Goal: Task Accomplishment & Management: Manage account settings

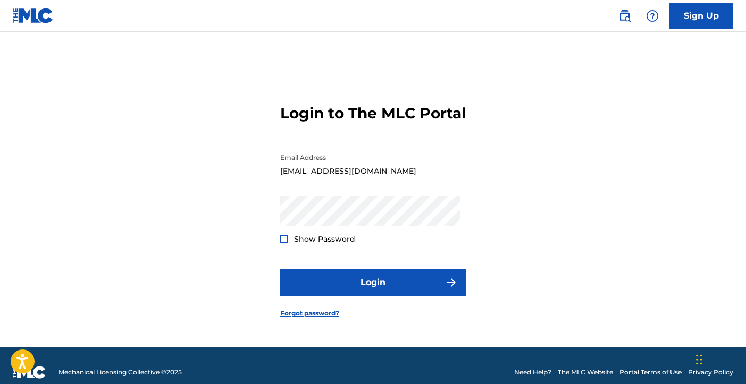
click at [288, 256] on form "Login to The MLC Portal Email Address [EMAIL_ADDRESS][DOMAIN_NAME] Password Sho…" at bounding box center [373, 202] width 186 height 289
click at [288, 245] on div "Show Password" at bounding box center [317, 239] width 75 height 11
click at [284, 243] on div at bounding box center [284, 239] width 8 height 8
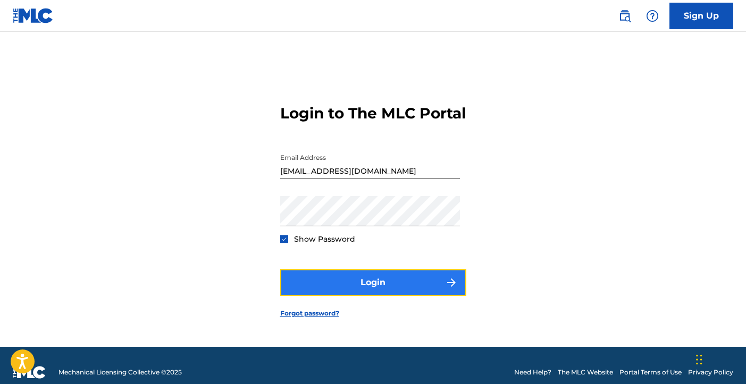
click at [314, 296] on button "Login" at bounding box center [373, 283] width 186 height 27
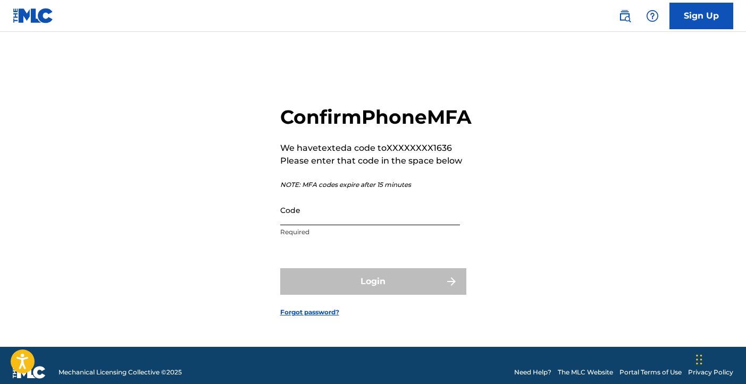
click at [333, 225] on input "Code" at bounding box center [370, 210] width 180 height 30
click at [342, 223] on input "Code" at bounding box center [370, 210] width 180 height 30
paste input "811784"
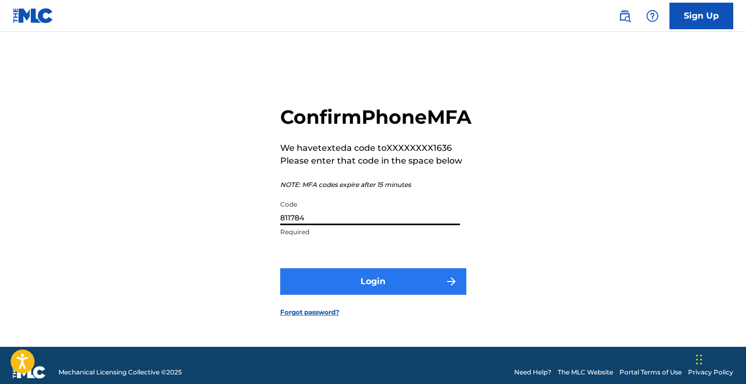
type input "811784"
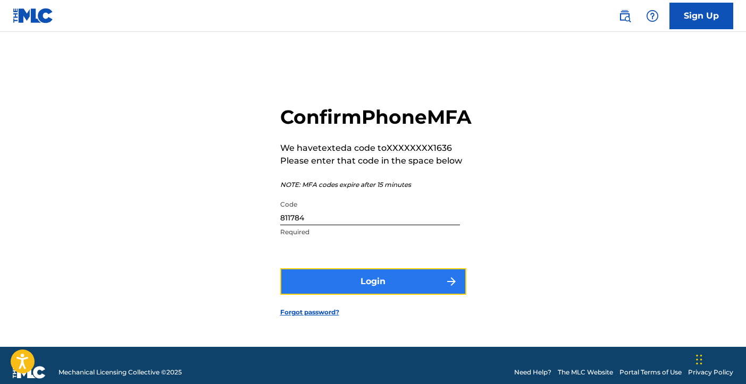
click at [341, 294] on button "Login" at bounding box center [373, 281] width 186 height 27
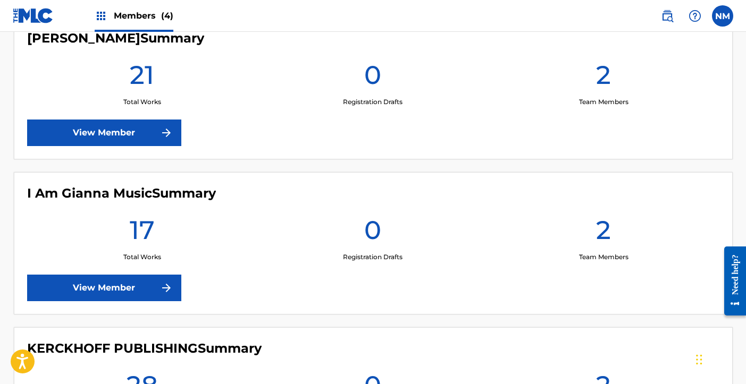
scroll to position [292, 0]
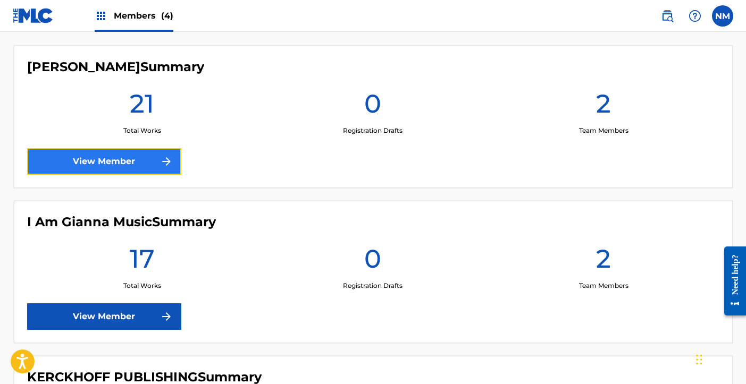
click at [131, 154] on link "View Member" at bounding box center [104, 161] width 154 height 27
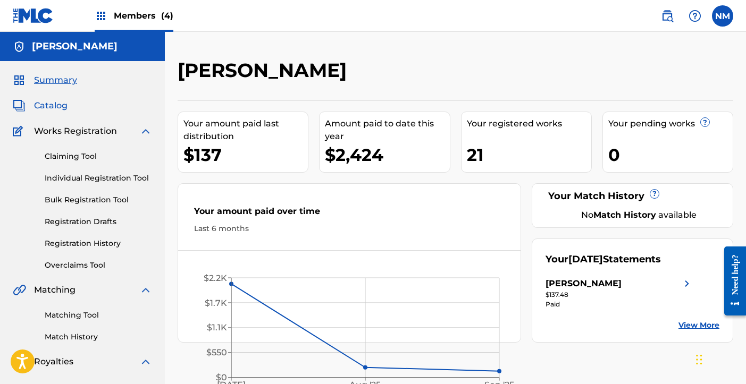
click at [60, 106] on span "Catalog" at bounding box center [50, 105] width 33 height 13
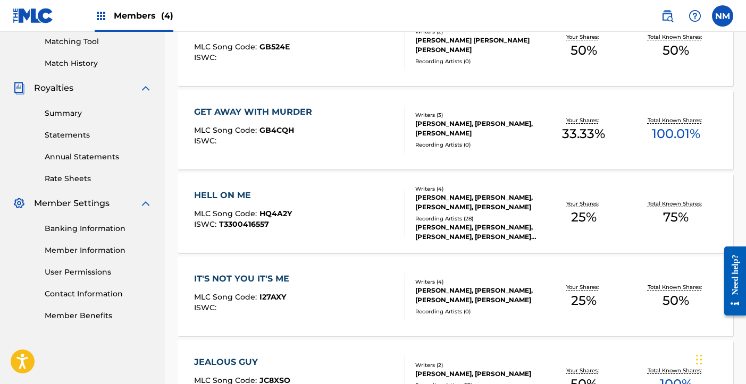
scroll to position [298, 0]
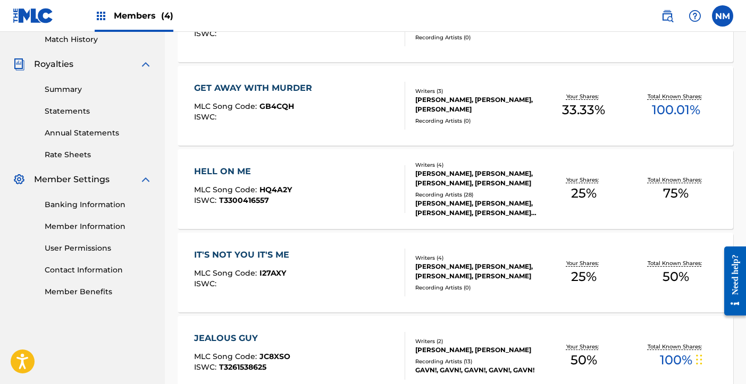
click at [355, 181] on div "HELL ON ME MLC Song Code : HQ4A2Y ISWC : T3300416557" at bounding box center [299, 189] width 211 height 48
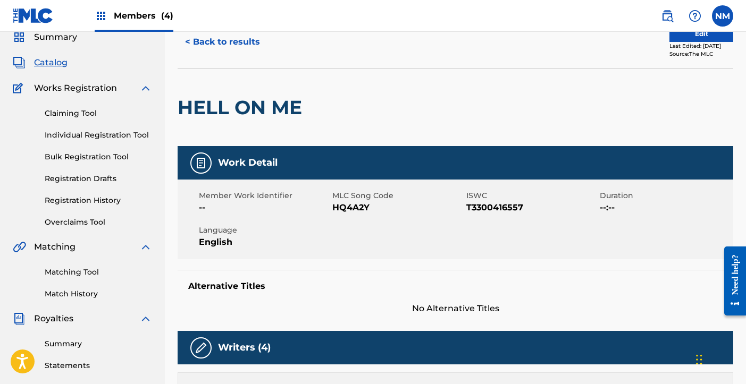
scroll to position [27, 0]
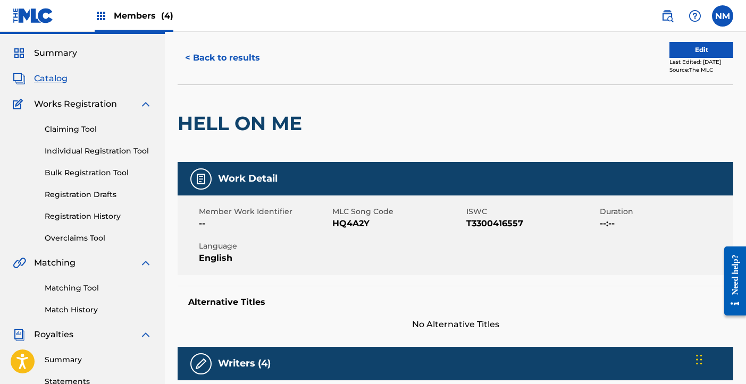
click at [55, 81] on span "Catalog" at bounding box center [50, 78] width 33 height 13
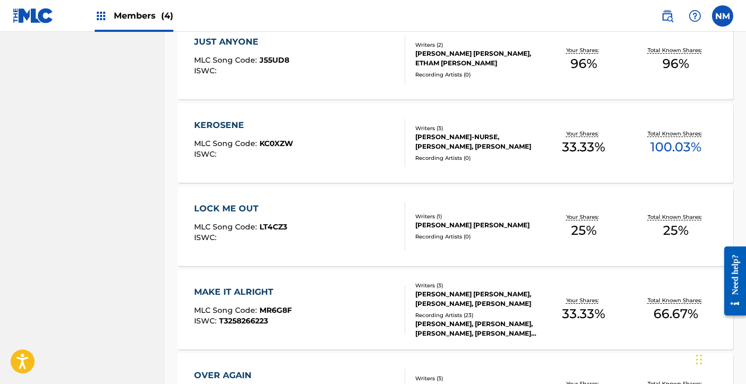
scroll to position [706, 0]
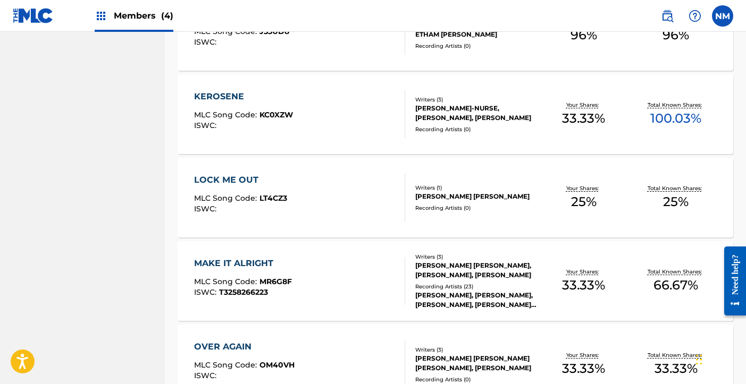
click at [341, 198] on div "LOCK ME OUT MLC Song Code : LT4CZ3 ISWC :" at bounding box center [299, 198] width 211 height 48
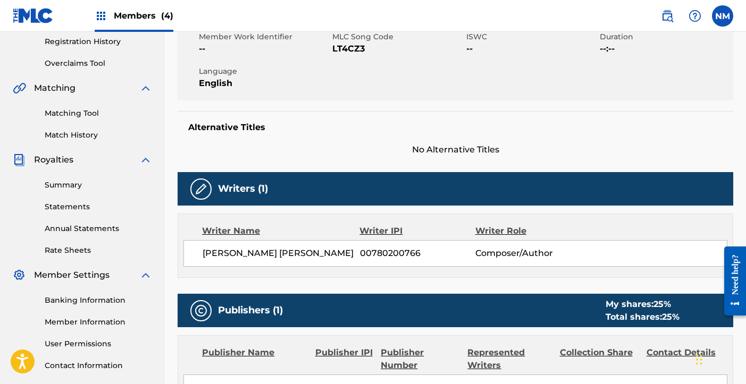
scroll to position [12, 0]
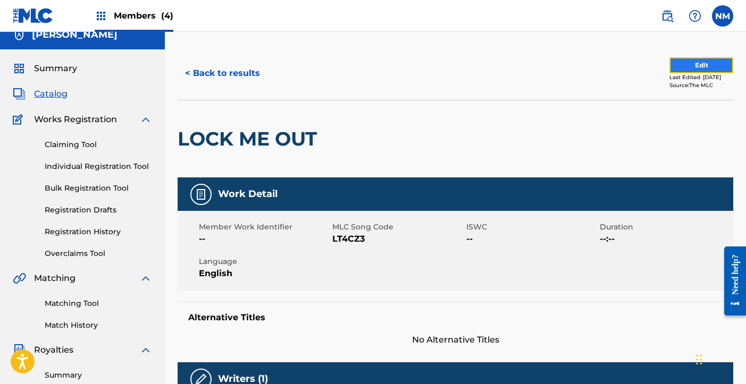
click at [700, 69] on button "Edit" at bounding box center [701, 65] width 64 height 16
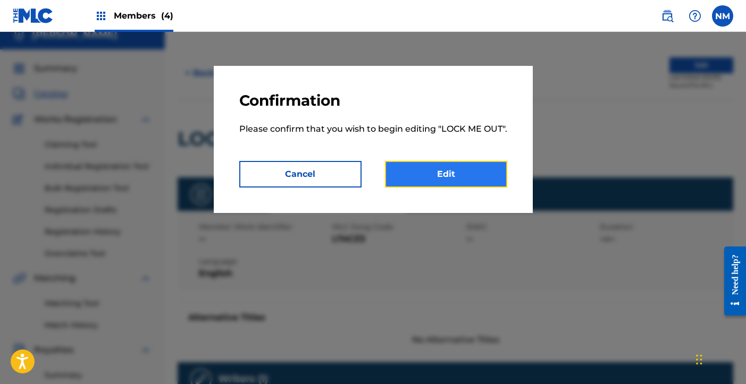
click at [431, 188] on link "Edit" at bounding box center [446, 174] width 122 height 27
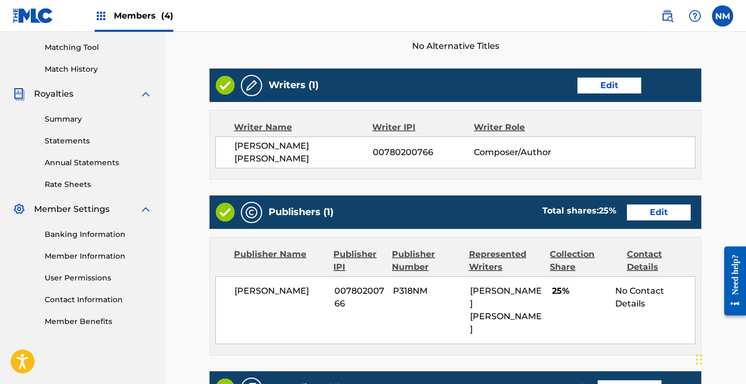
scroll to position [394, 0]
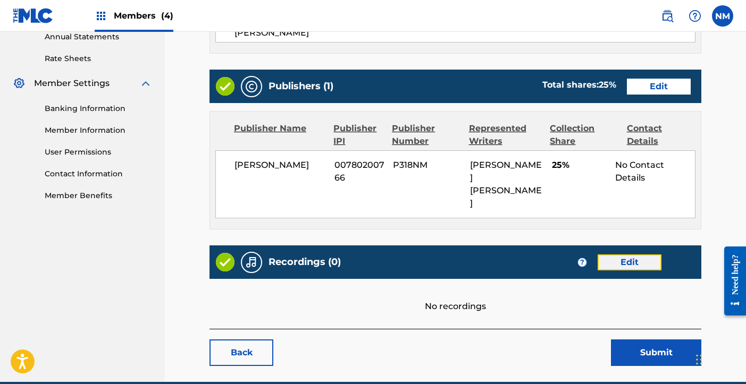
click at [636, 255] on link "Edit" at bounding box center [629, 263] width 64 height 16
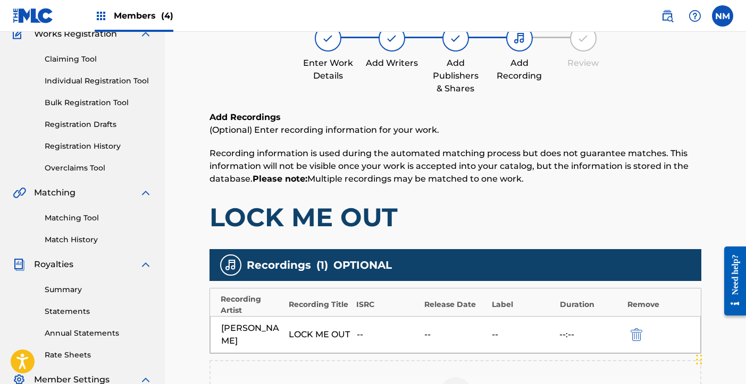
scroll to position [230, 0]
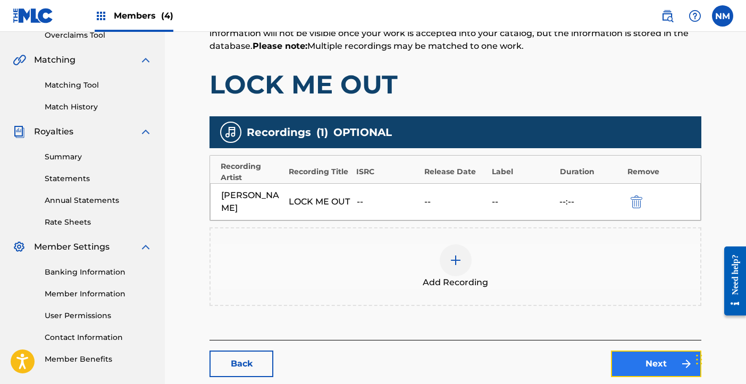
click at [649, 364] on link "Next" at bounding box center [656, 364] width 90 height 27
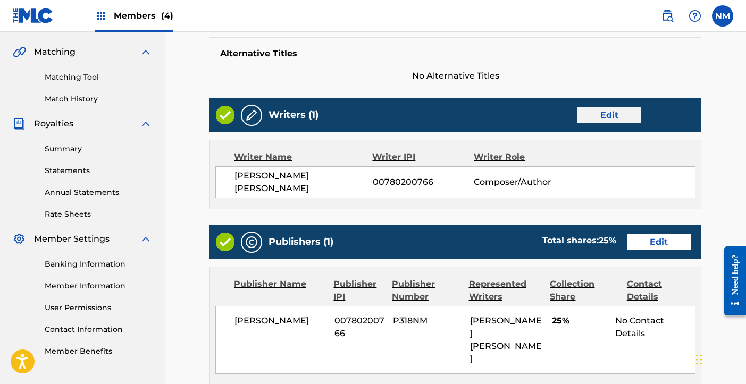
scroll to position [237, 0]
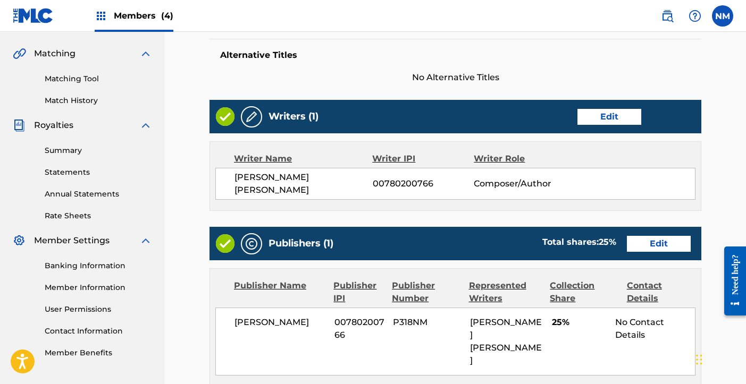
click at [613, 107] on div "Writers (1) Edit" at bounding box center [455, 116] width 492 height 33
click at [615, 117] on link "Edit" at bounding box center [609, 117] width 64 height 16
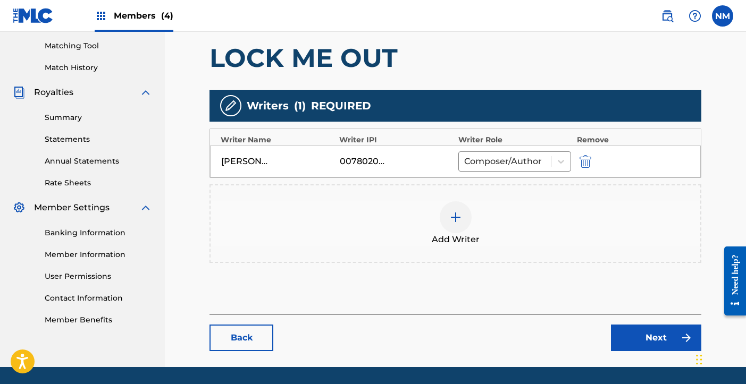
scroll to position [281, 0]
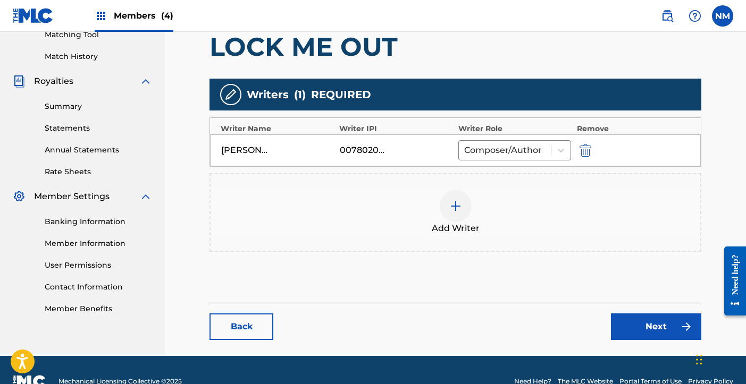
click at [447, 204] on div at bounding box center [456, 206] width 32 height 32
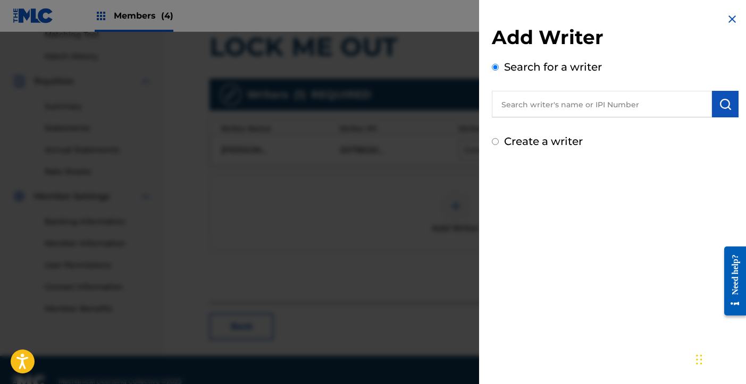
click at [582, 108] on input "text" at bounding box center [602, 104] width 220 height 27
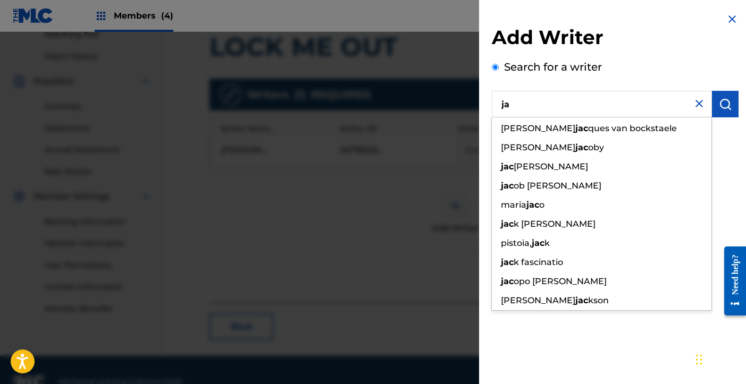
type input "j"
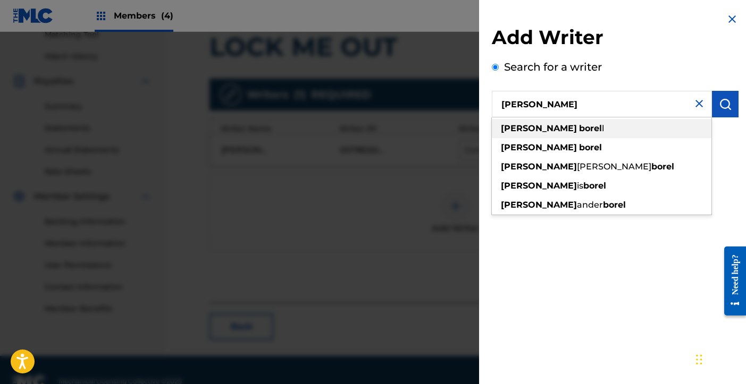
click at [555, 143] on div "[PERSON_NAME]" at bounding box center [602, 147] width 220 height 19
type input "[PERSON_NAME]"
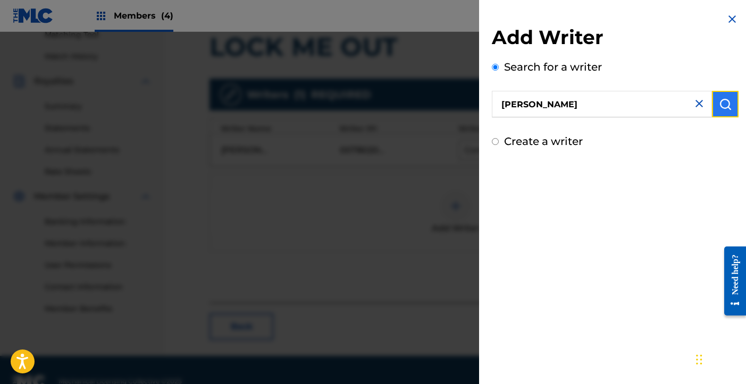
click at [726, 109] on img "submit" at bounding box center [725, 104] width 13 height 13
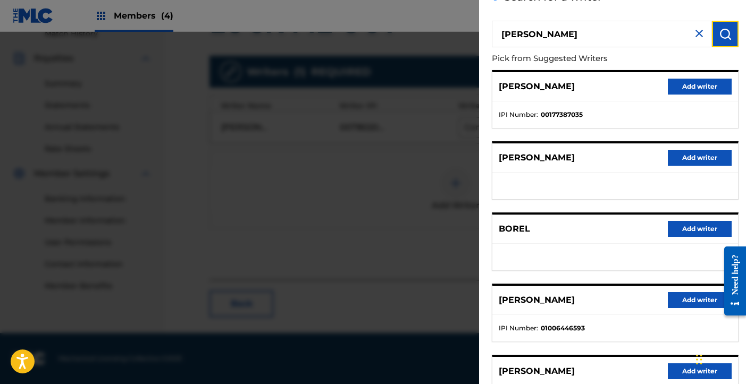
scroll to position [69, 0]
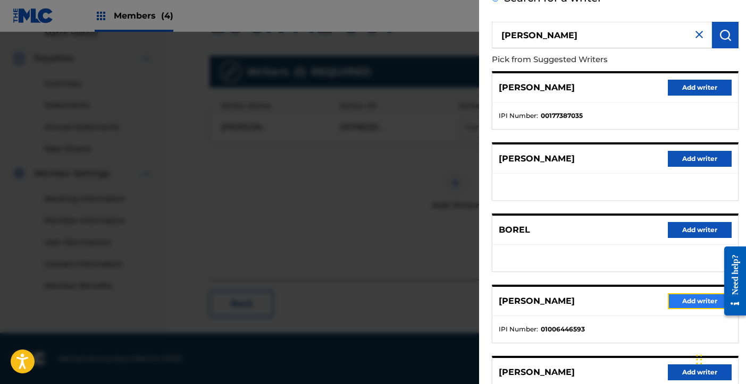
click at [692, 298] on button "Add writer" at bounding box center [700, 301] width 64 height 16
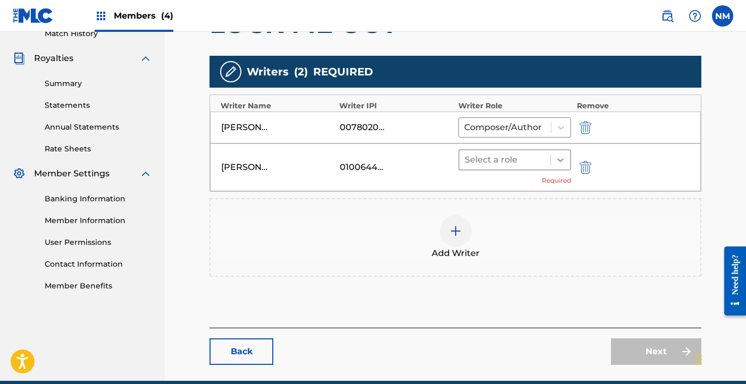
click at [553, 159] on div at bounding box center [560, 159] width 19 height 19
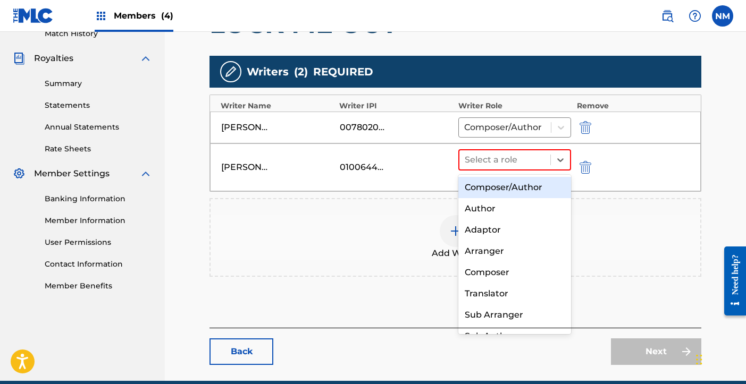
click at [543, 184] on div "Composer/Author" at bounding box center [514, 187] width 113 height 21
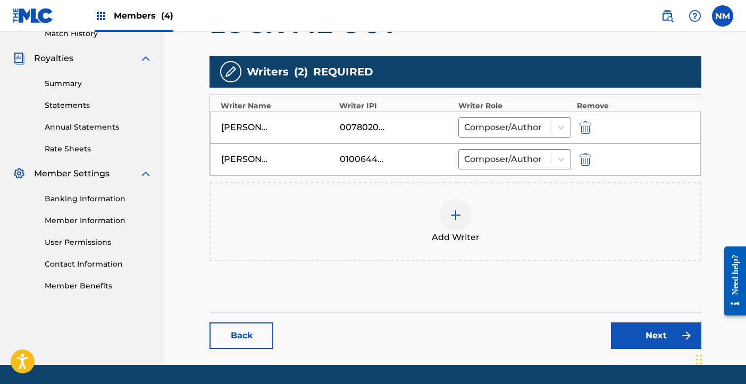
click at [459, 210] on img at bounding box center [455, 215] width 13 height 13
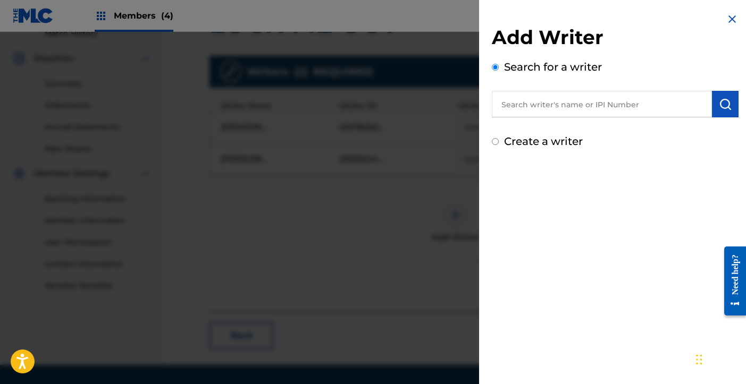
click at [560, 106] on input "text" at bounding box center [602, 104] width 220 height 27
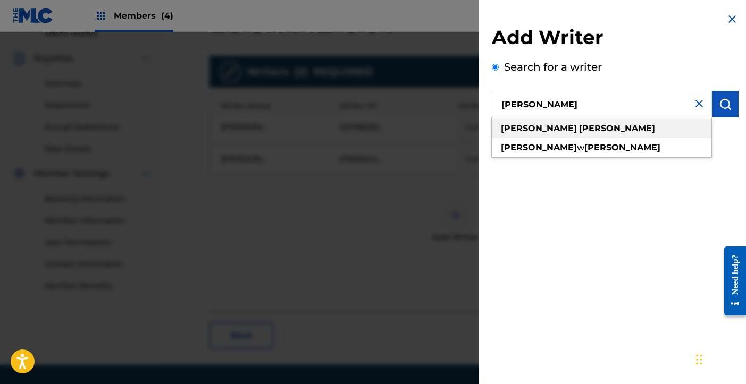
click at [579, 128] on div "[PERSON_NAME]" at bounding box center [602, 128] width 220 height 19
type input "[PERSON_NAME]"
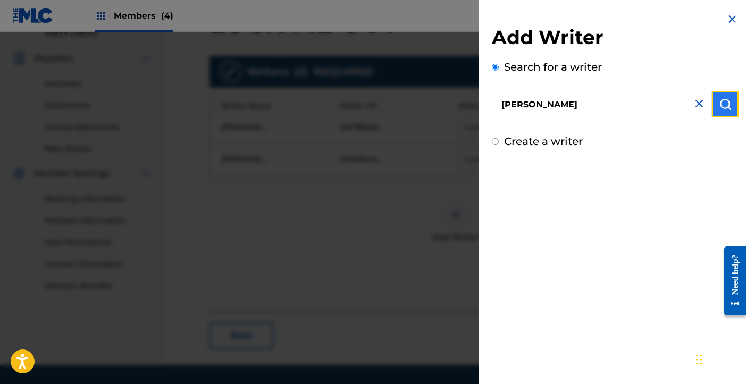
click at [714, 106] on button "submit" at bounding box center [725, 104] width 27 height 27
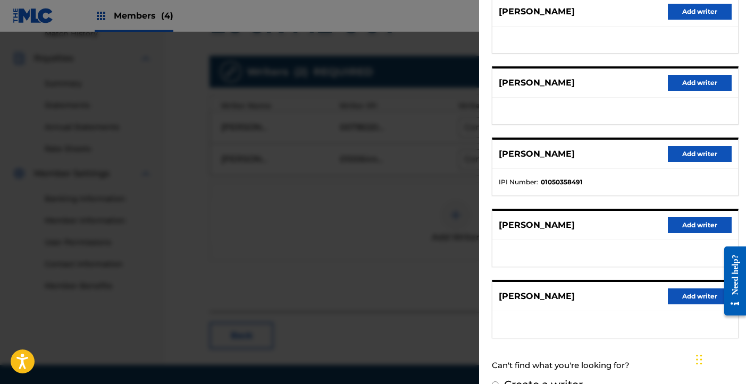
scroll to position [147, 0]
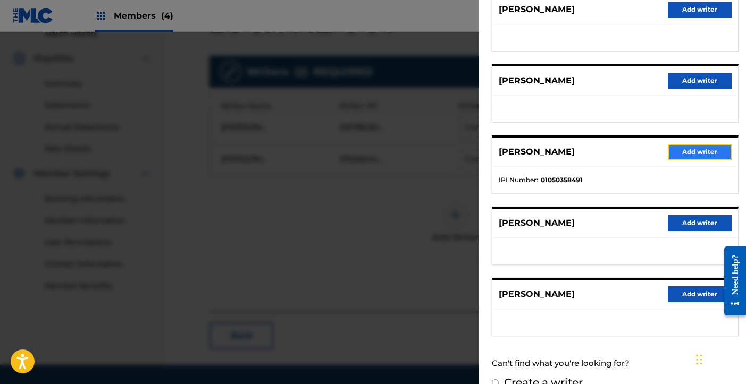
click at [693, 155] on button "Add writer" at bounding box center [700, 152] width 64 height 16
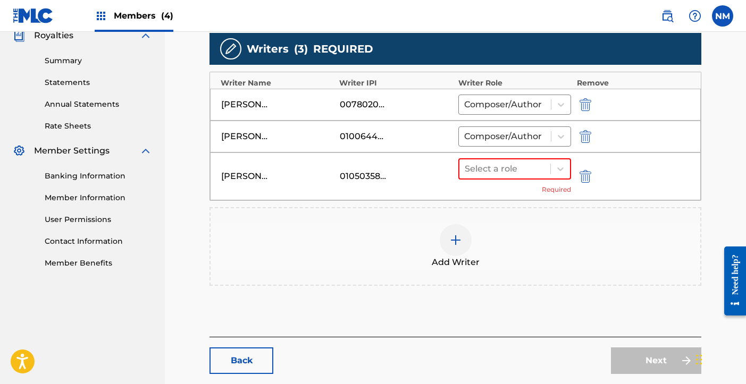
scroll to position [336, 0]
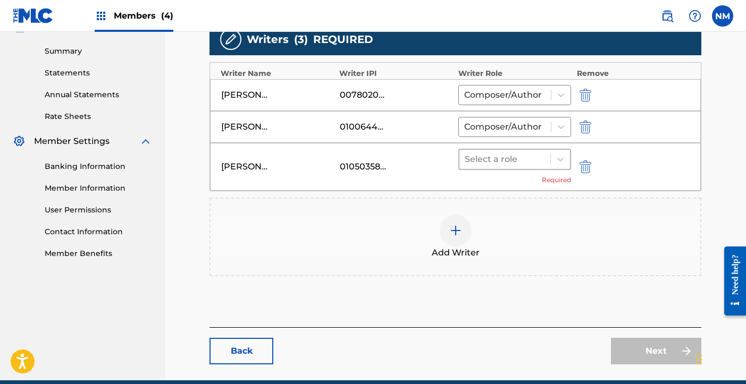
click at [536, 161] on div at bounding box center [505, 159] width 81 height 15
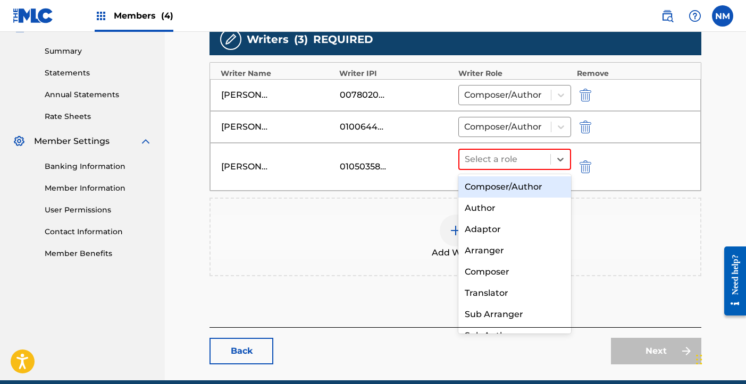
click at [526, 184] on div "Composer/Author" at bounding box center [514, 186] width 113 height 21
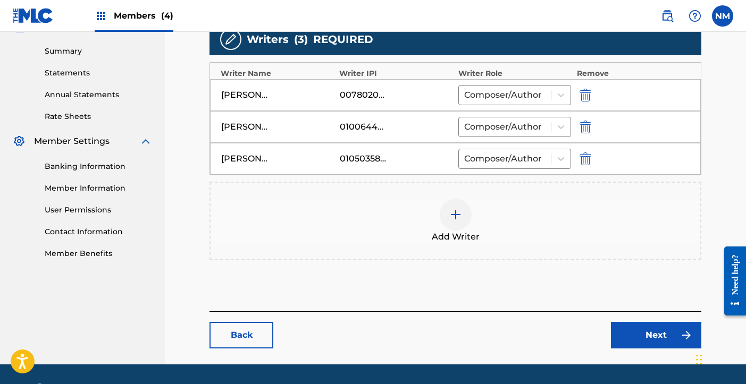
click at [466, 213] on div at bounding box center [456, 215] width 32 height 32
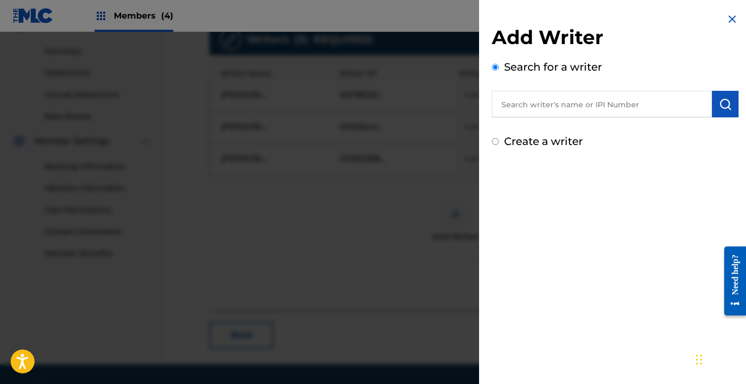
click at [566, 92] on input "text" at bounding box center [602, 104] width 220 height 27
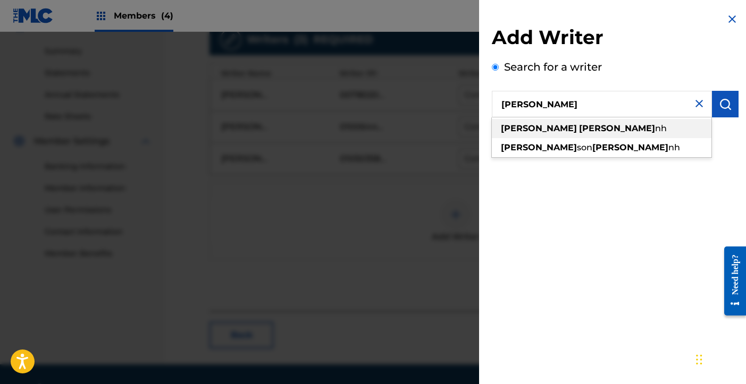
click at [582, 126] on div "[PERSON_NAME]" at bounding box center [602, 128] width 220 height 19
type input "[PERSON_NAME]"
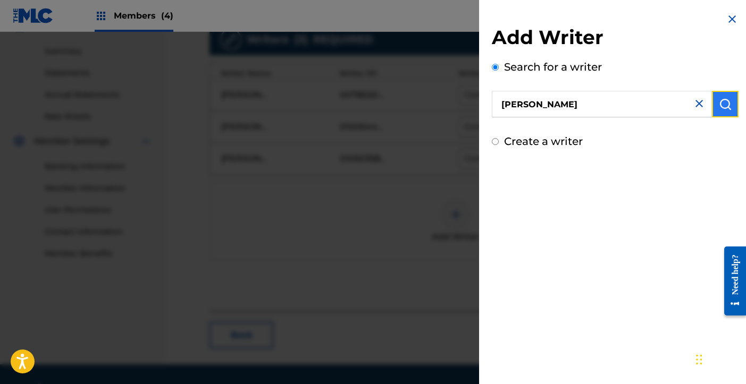
click at [719, 104] on img "submit" at bounding box center [725, 104] width 13 height 13
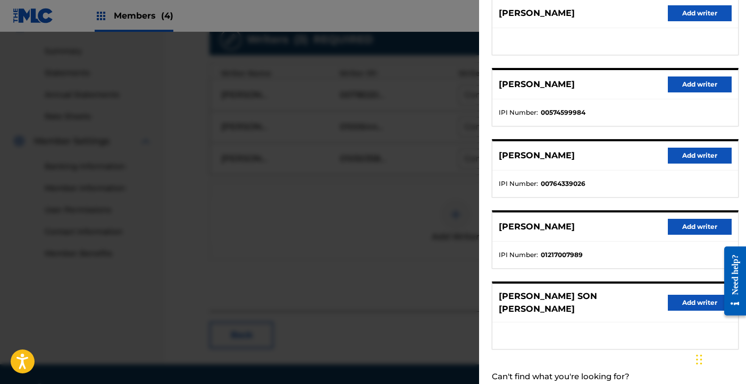
scroll to position [144, 0]
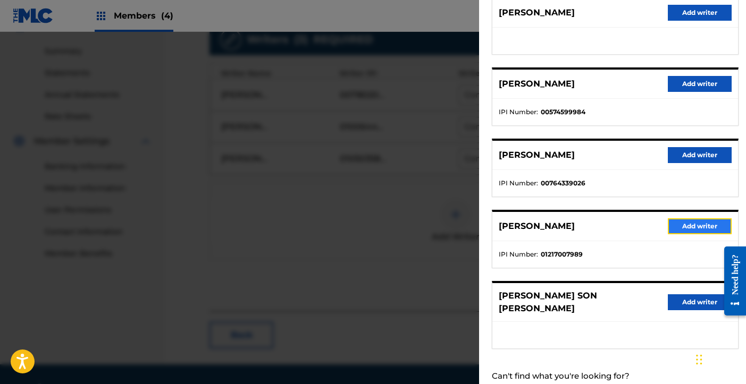
click at [695, 228] on button "Add writer" at bounding box center [700, 226] width 64 height 16
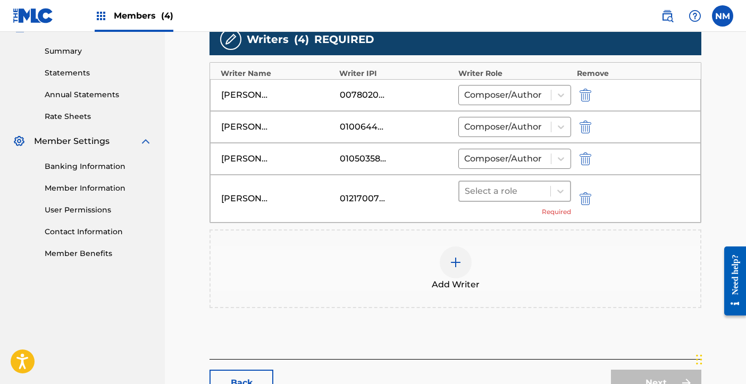
click at [534, 191] on div at bounding box center [505, 191] width 81 height 15
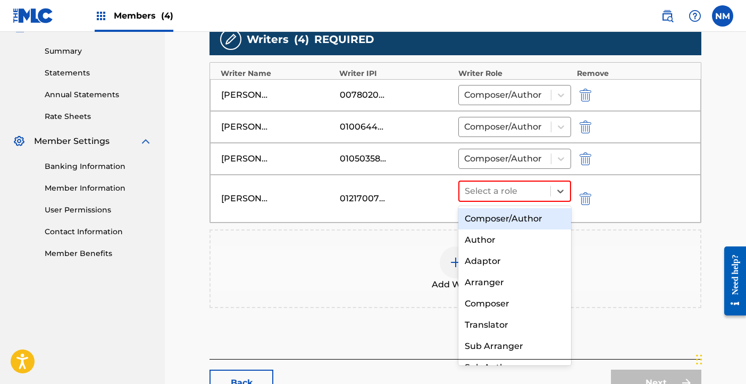
click at [524, 217] on div "Composer/Author" at bounding box center [514, 218] width 113 height 21
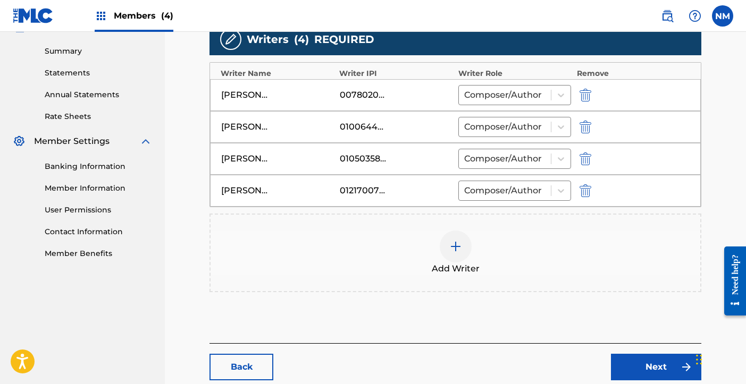
scroll to position [399, 0]
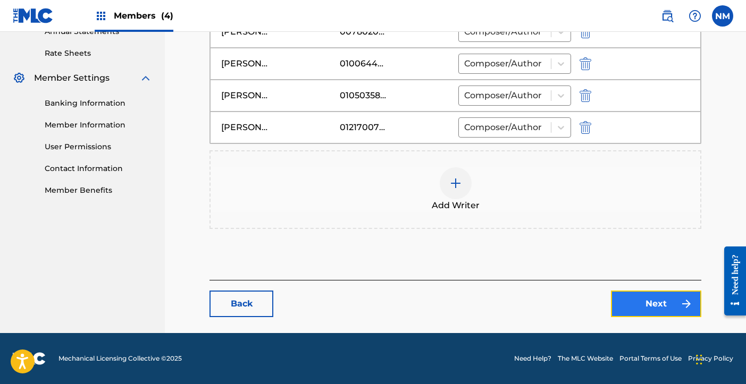
click at [668, 305] on link "Next" at bounding box center [656, 304] width 90 height 27
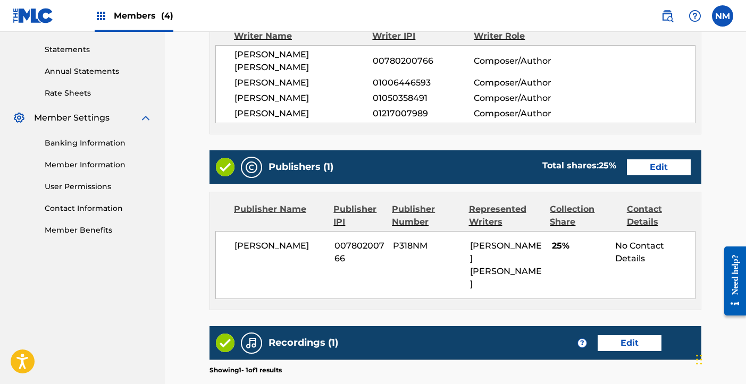
scroll to position [484, 0]
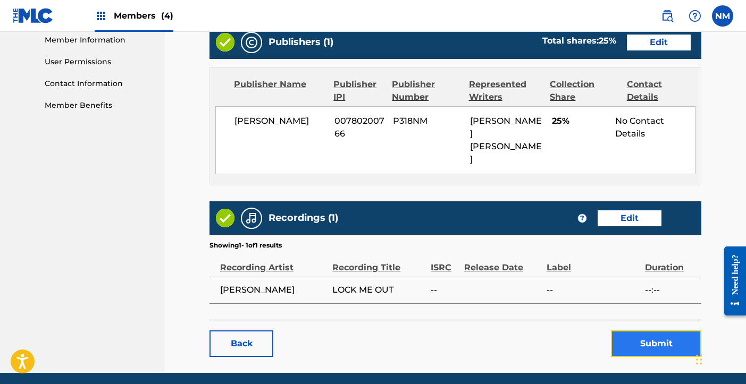
click at [644, 331] on button "Submit" at bounding box center [656, 344] width 90 height 27
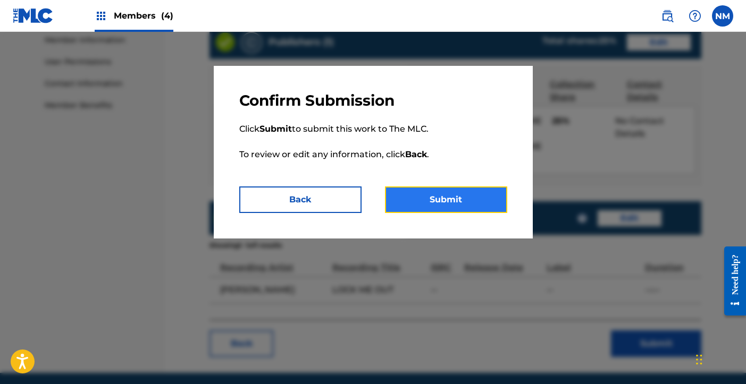
click at [460, 207] on button "Submit" at bounding box center [446, 200] width 122 height 27
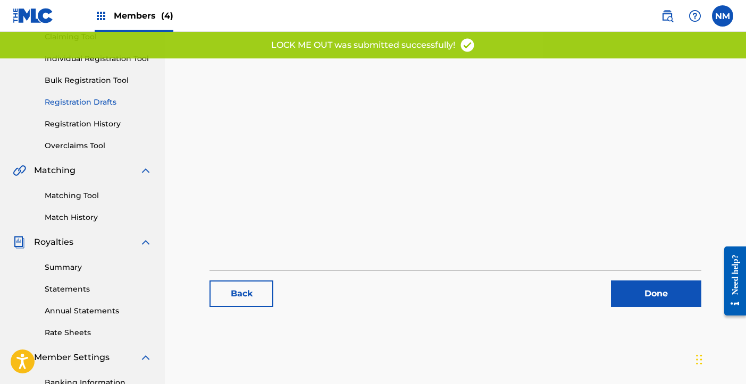
scroll to position [118, 0]
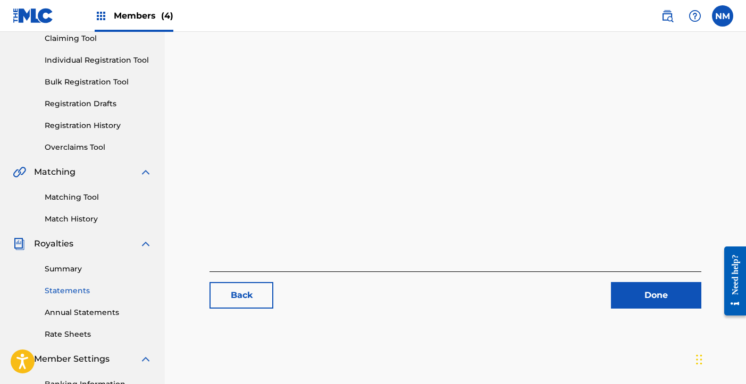
click at [70, 290] on link "Statements" at bounding box center [98, 290] width 107 height 11
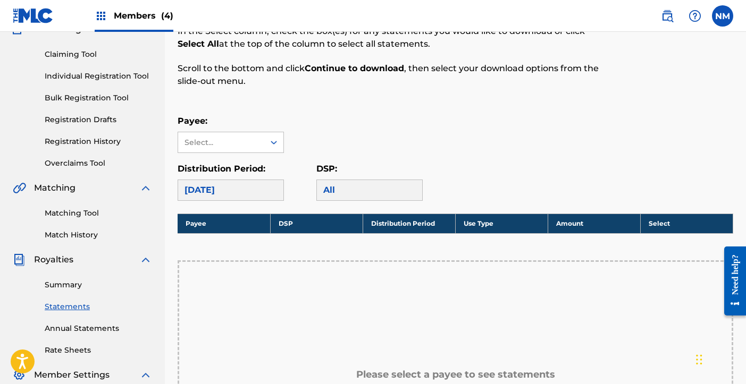
scroll to position [150, 0]
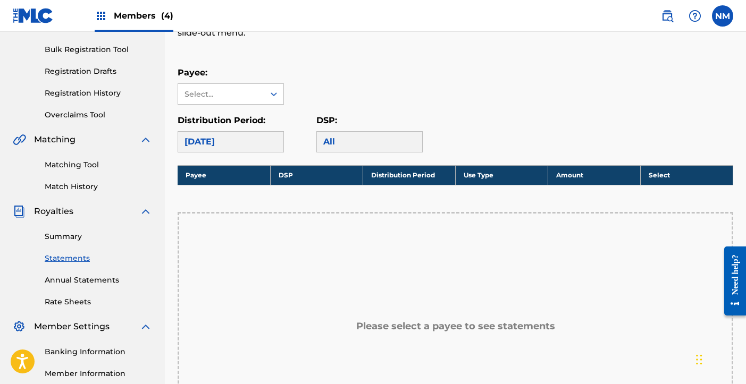
click at [267, 135] on div "[DATE]" at bounding box center [231, 141] width 106 height 21
click at [260, 151] on div "[DATE]" at bounding box center [231, 141] width 106 height 21
click at [260, 140] on div "[DATE]" at bounding box center [231, 141] width 106 height 21
click at [348, 140] on div "All" at bounding box center [369, 141] width 106 height 21
click at [256, 90] on div "Select..." at bounding box center [220, 94] width 72 height 11
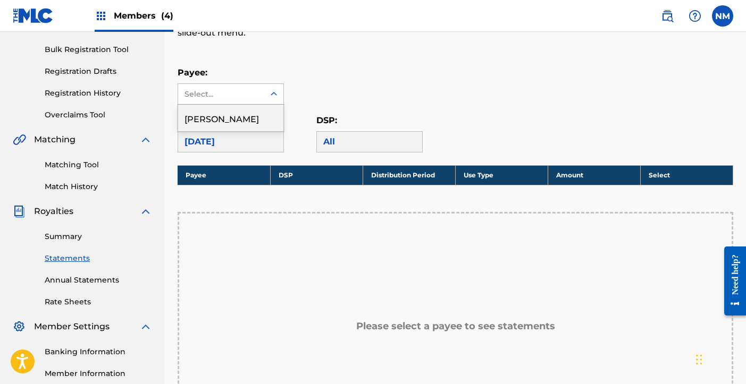
click at [249, 120] on div "[PERSON_NAME]" at bounding box center [230, 118] width 105 height 27
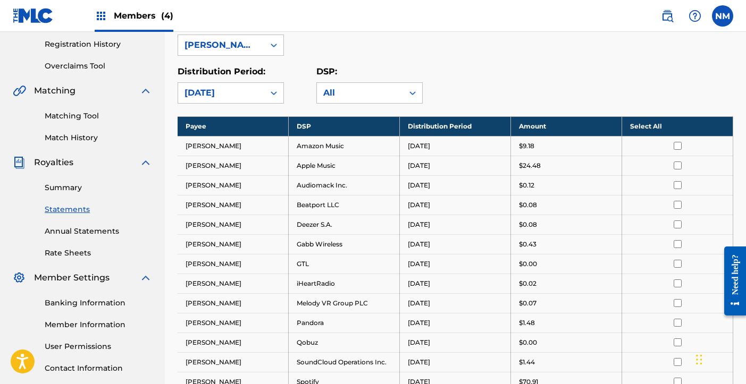
scroll to position [201, 0]
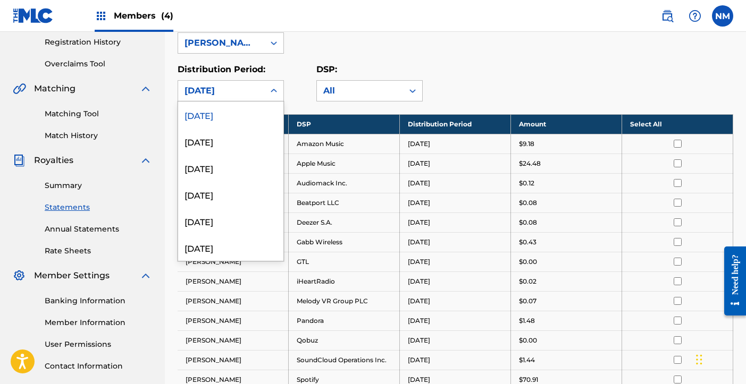
click at [266, 88] on div at bounding box center [273, 90] width 19 height 19
click at [252, 142] on div "[DATE]" at bounding box center [230, 141] width 105 height 27
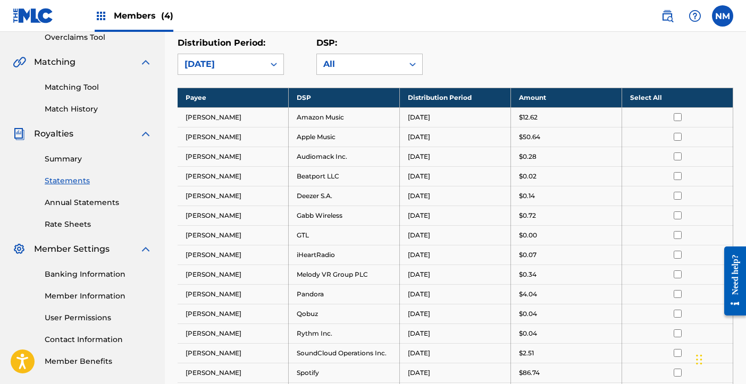
scroll to position [157, 0]
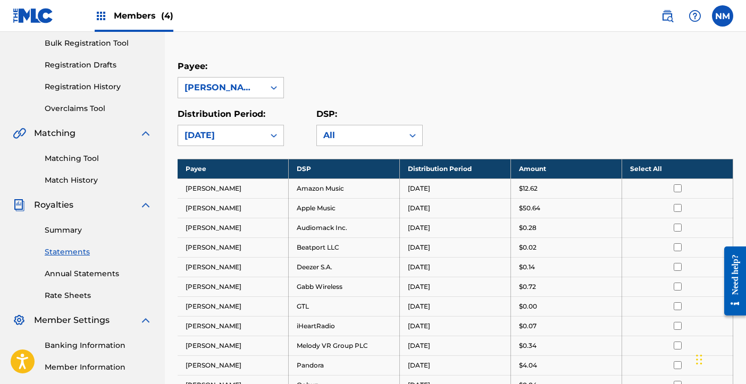
click at [267, 140] on div at bounding box center [273, 135] width 19 height 19
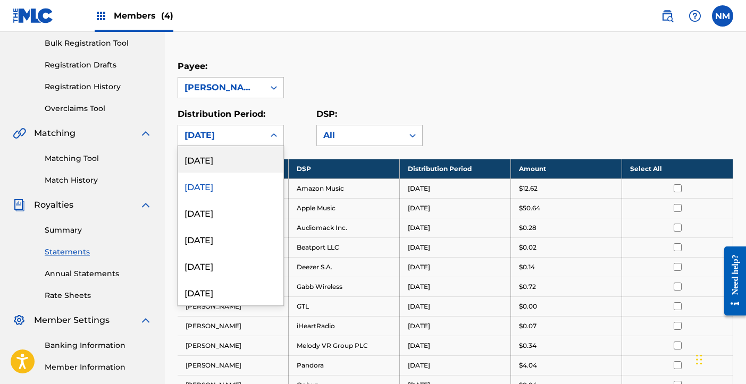
click at [265, 158] on div "[DATE]" at bounding box center [230, 159] width 105 height 27
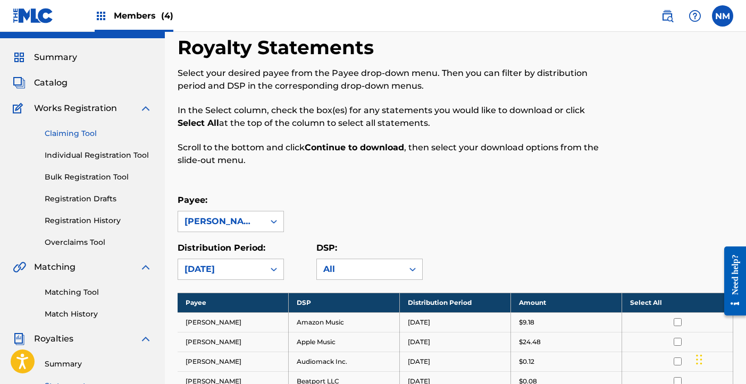
scroll to position [14, 0]
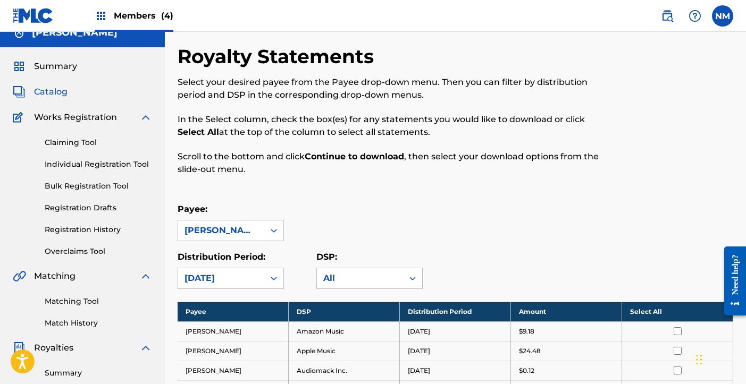
click at [62, 88] on span "Catalog" at bounding box center [50, 92] width 33 height 13
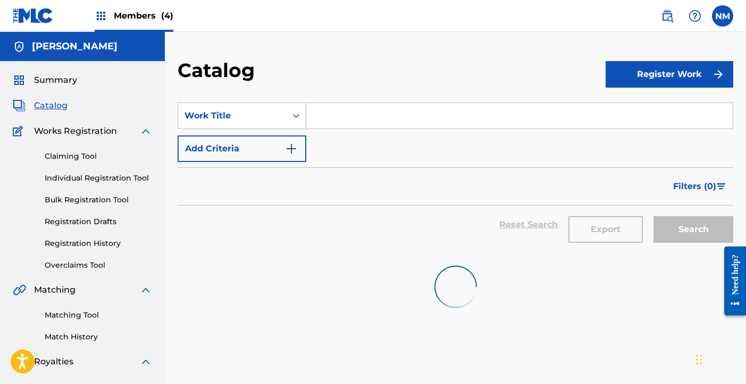
click at [327, 115] on input "Search Form" at bounding box center [519, 116] width 426 height 26
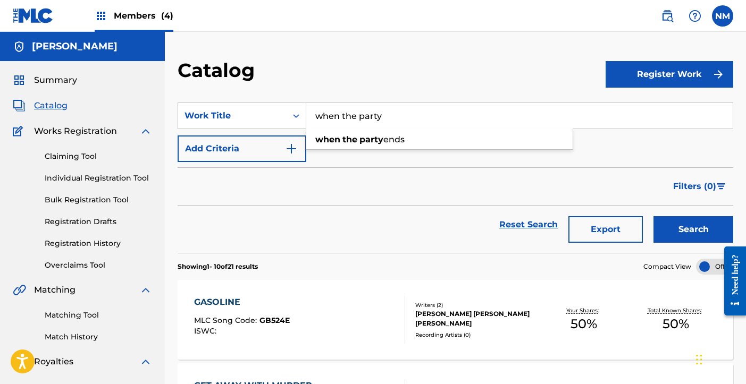
type input "when the party"
click at [653, 216] on button "Search" at bounding box center [693, 229] width 80 height 27
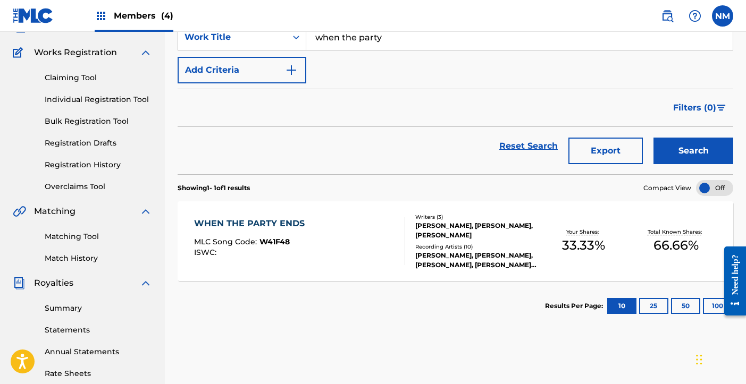
scroll to position [97, 0]
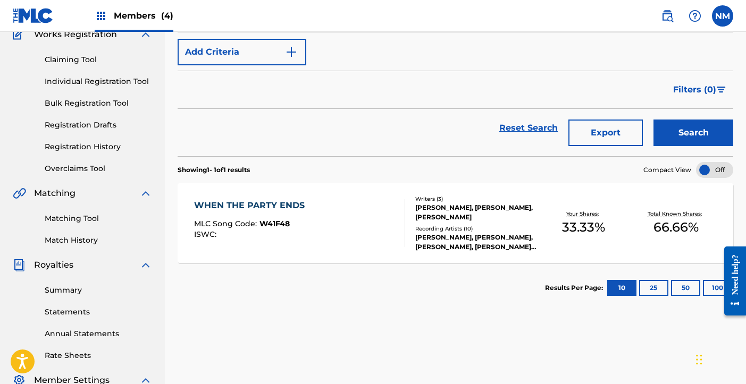
click at [359, 232] on div "WHEN THE PARTY ENDS MLC Song Code : W41F48 ISWC :" at bounding box center [299, 223] width 211 height 48
